Goal: Transaction & Acquisition: Purchase product/service

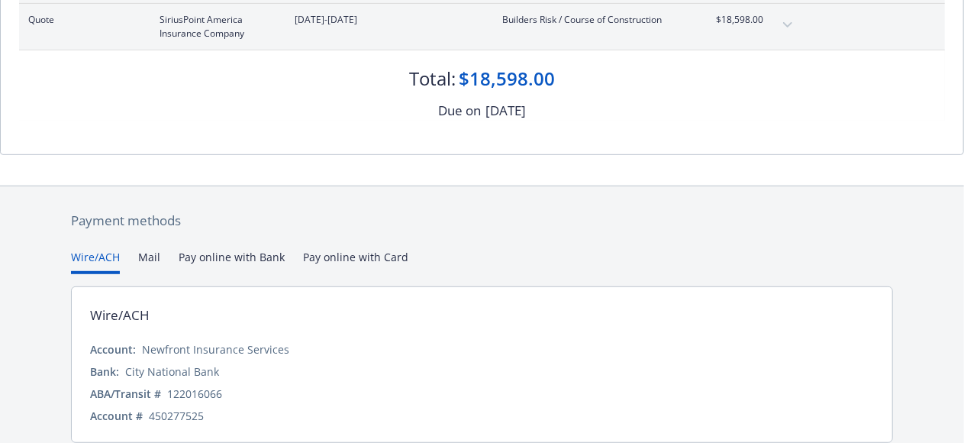
scroll to position [362, 0]
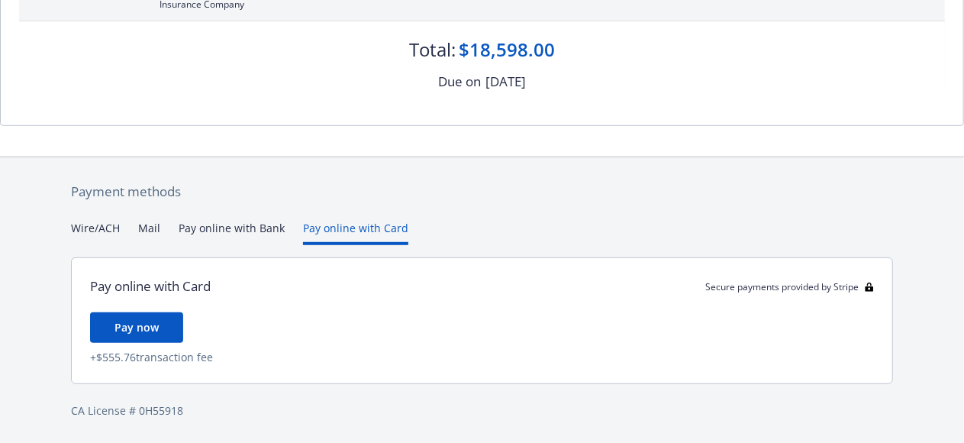
click at [333, 193] on div "Payment methods Wire/ACH Mail Pay online with Bank Pay online with Card Pay onl…" at bounding box center [482, 300] width 828 height 286
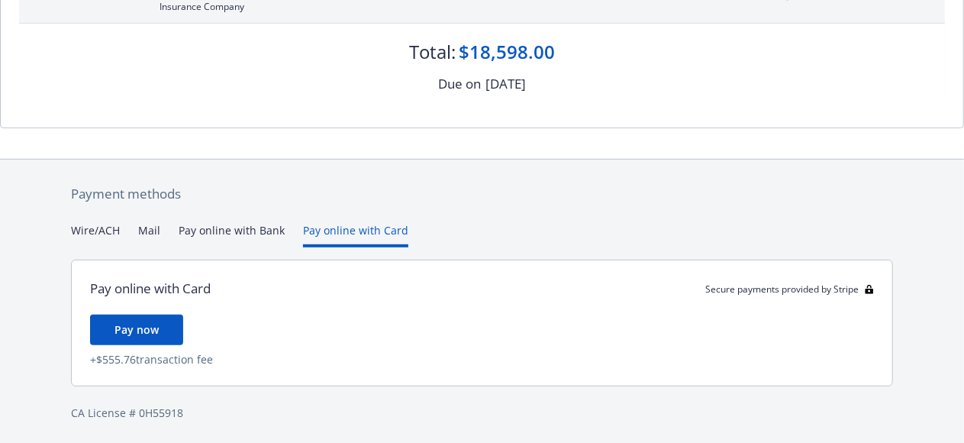
click at [92, 228] on button "Wire/ACH" at bounding box center [95, 234] width 49 height 25
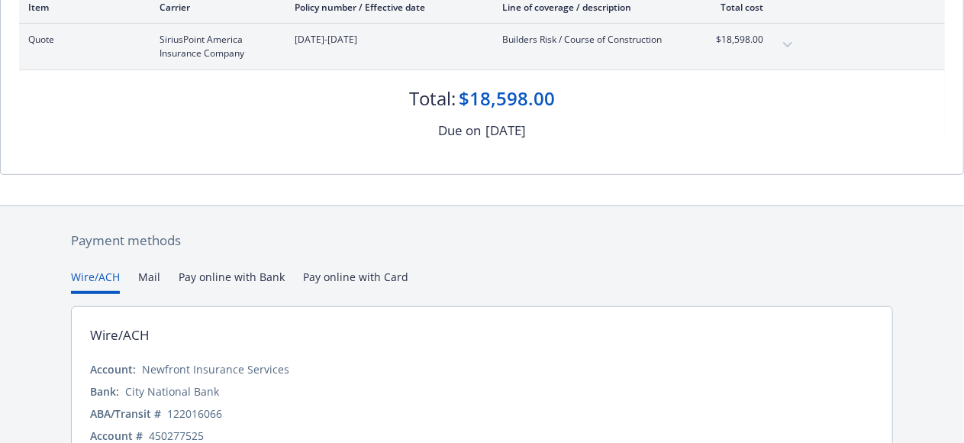
scroll to position [362, 0]
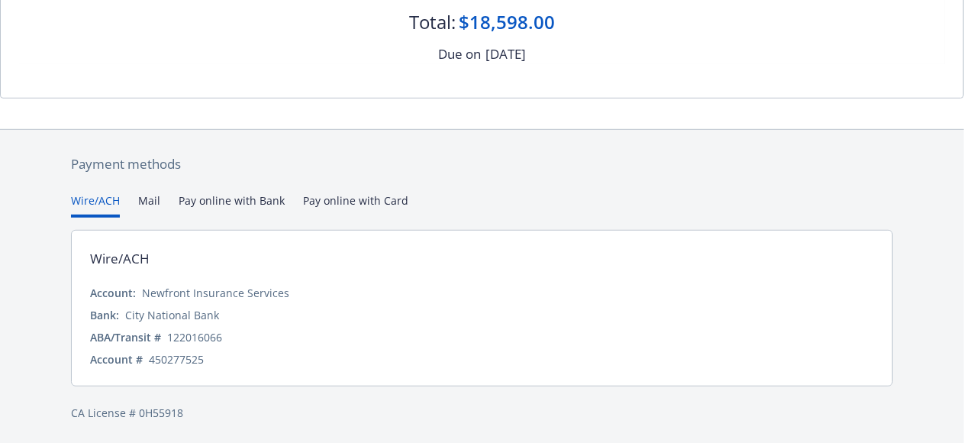
click at [237, 203] on button "Pay online with Bank" at bounding box center [232, 204] width 106 height 25
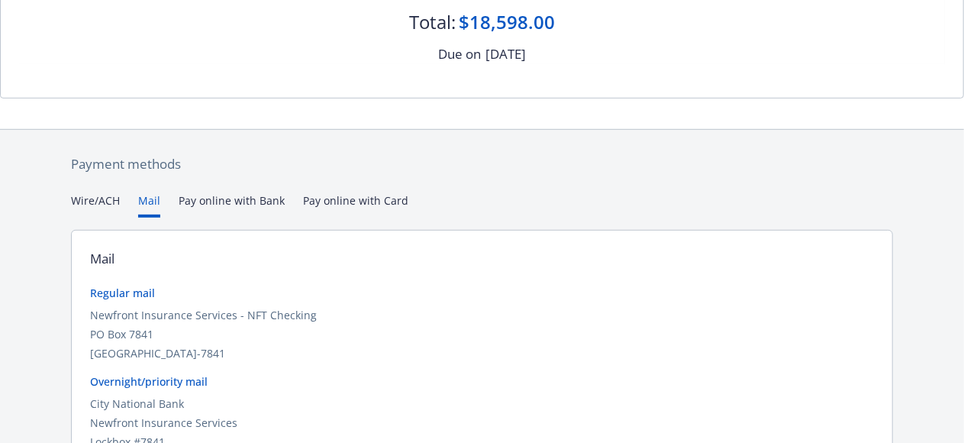
click at [152, 198] on button "Mail" at bounding box center [149, 204] width 22 height 25
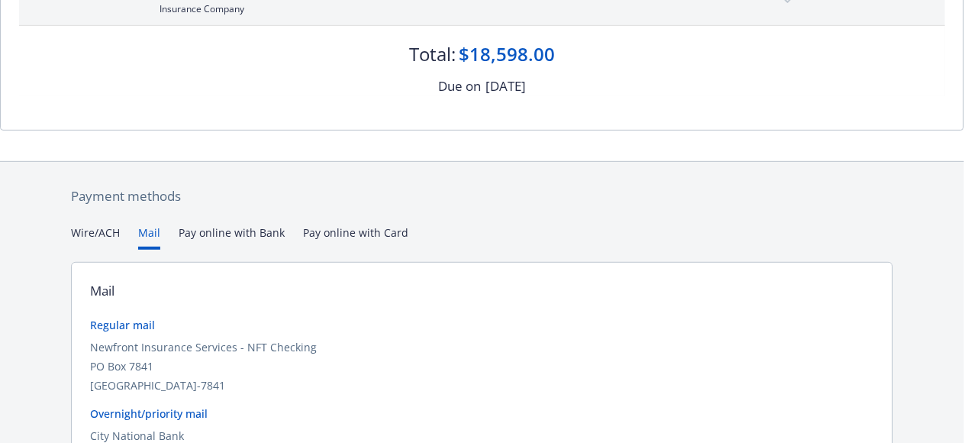
scroll to position [253, 0]
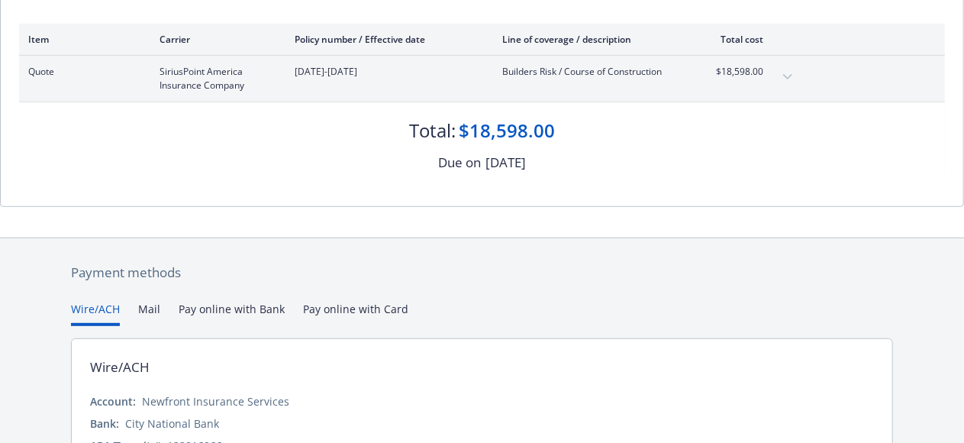
click at [115, 307] on button "Wire/ACH" at bounding box center [95, 313] width 49 height 25
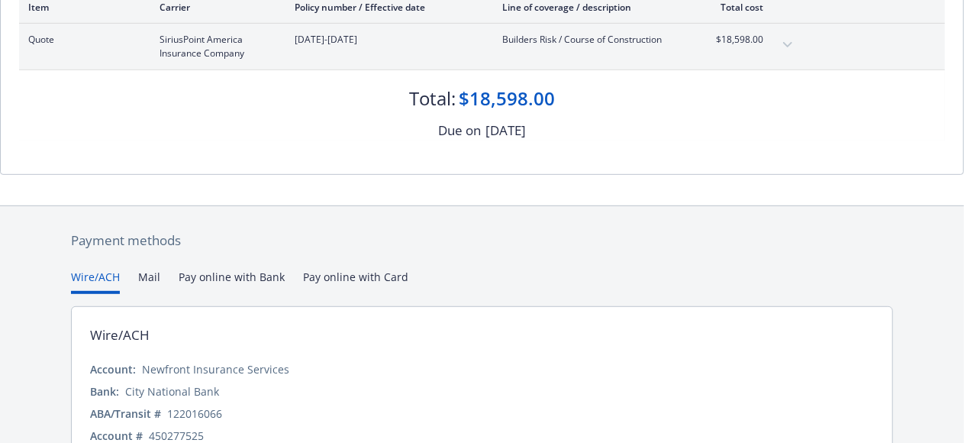
scroll to position [0, 0]
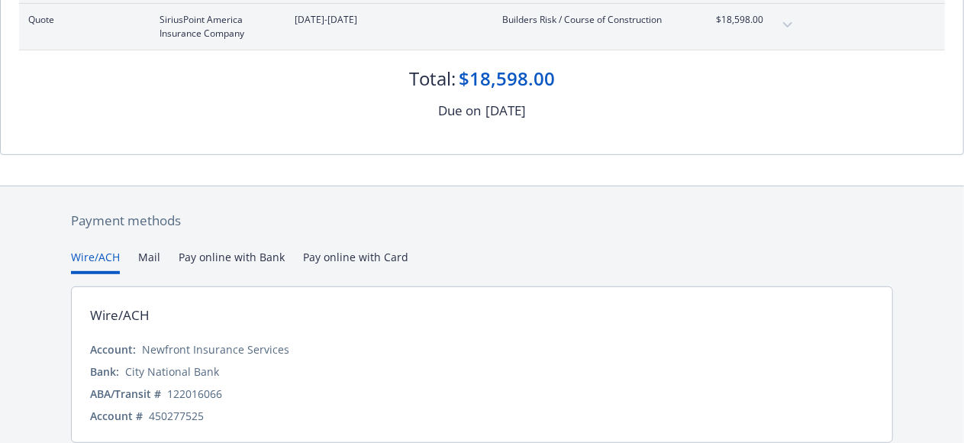
scroll to position [362, 0]
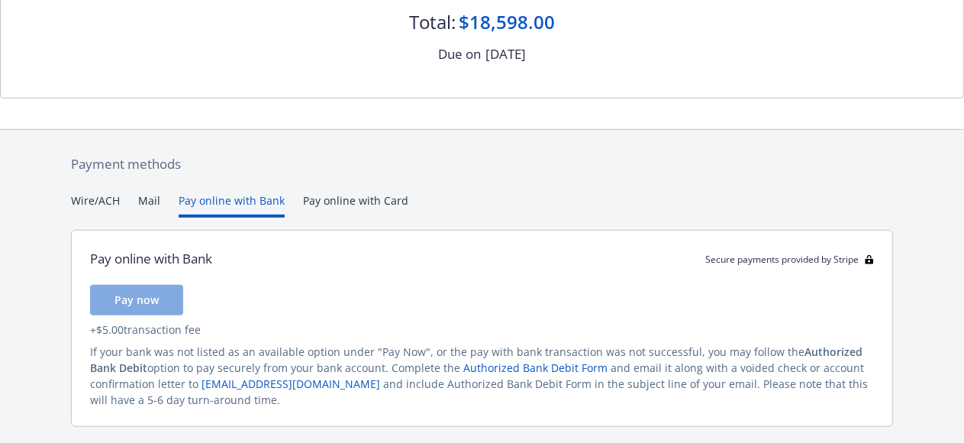
click at [257, 198] on button "Pay online with Bank" at bounding box center [232, 204] width 106 height 25
click at [104, 198] on button "Wire/ACH" at bounding box center [95, 204] width 49 height 25
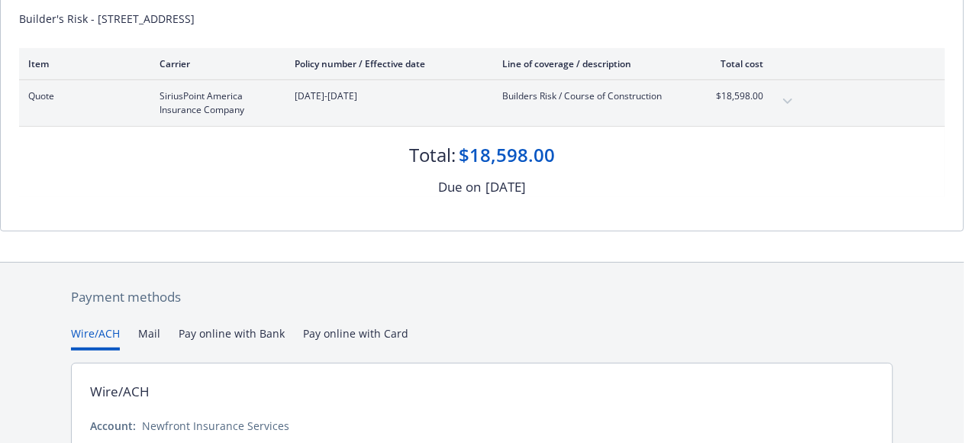
scroll to position [362, 0]
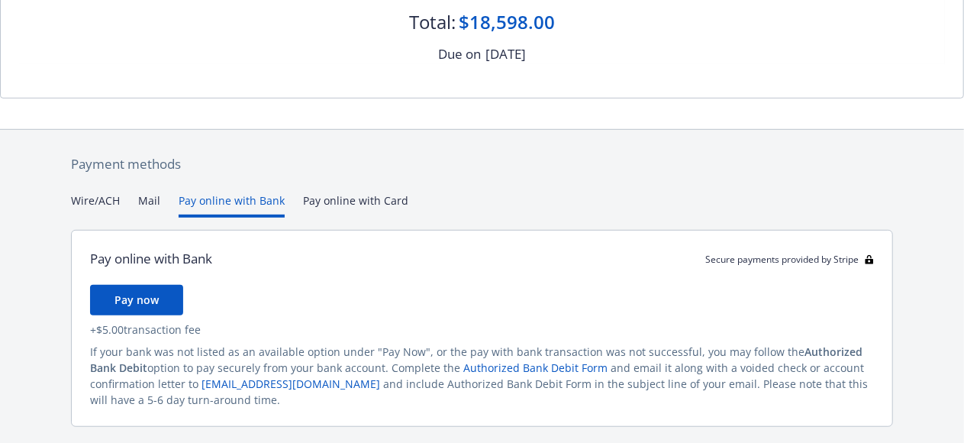
click at [238, 202] on button "Pay online with Bank" at bounding box center [232, 204] width 106 height 25
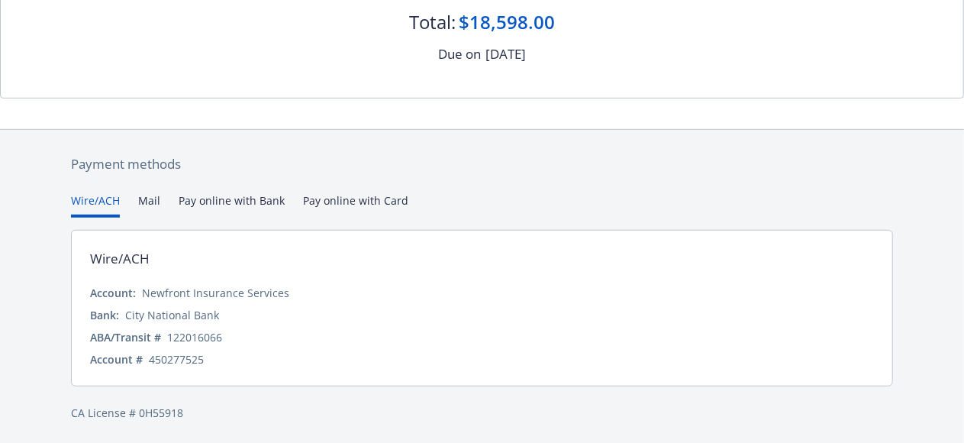
click at [107, 198] on button "Wire/ACH" at bounding box center [95, 204] width 49 height 25
